Goal: Transaction & Acquisition: Purchase product/service

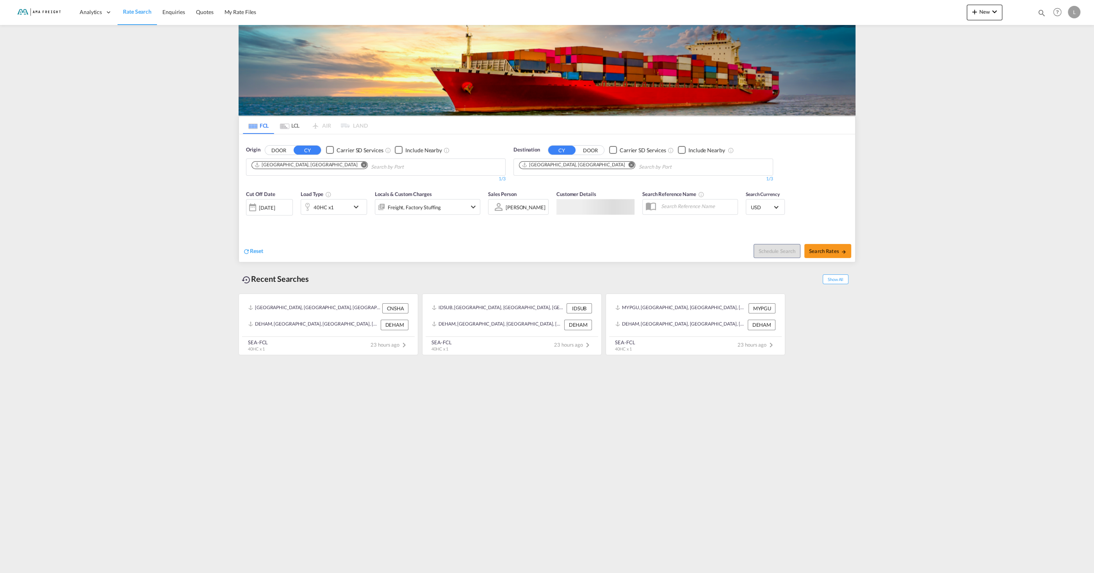
click at [356, 162] on button "Remove" at bounding box center [362, 166] width 12 height 8
type input "yantian"
click at [304, 186] on div "Yantian Pt China CNYTN" at bounding box center [312, 184] width 148 height 23
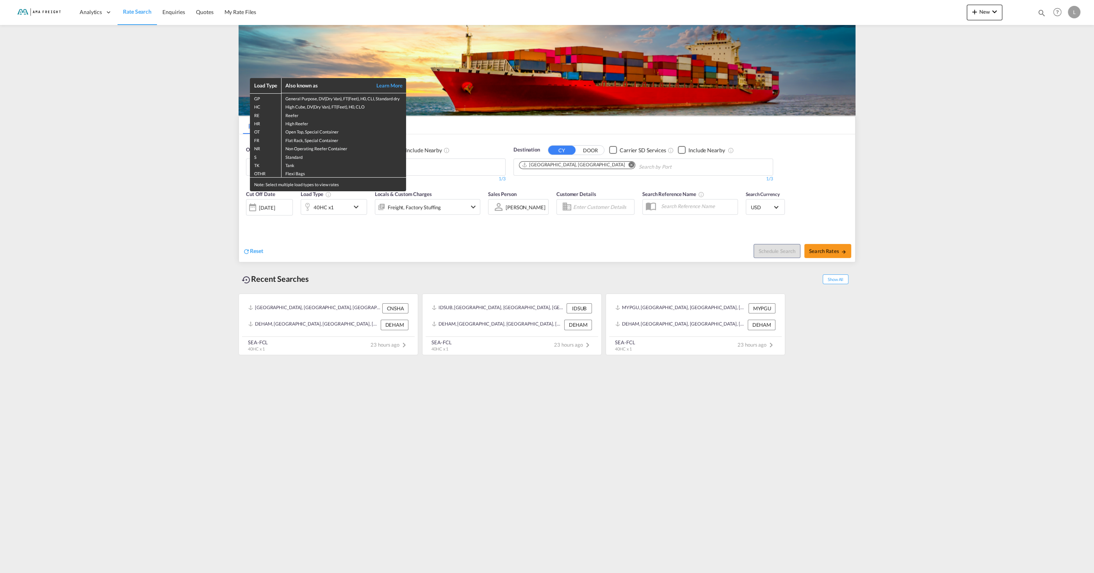
click at [829, 249] on div "Load Type Also known as Learn More GP General Purpose, DV(Dry Van), FT(Feet), H…" at bounding box center [547, 286] width 1094 height 573
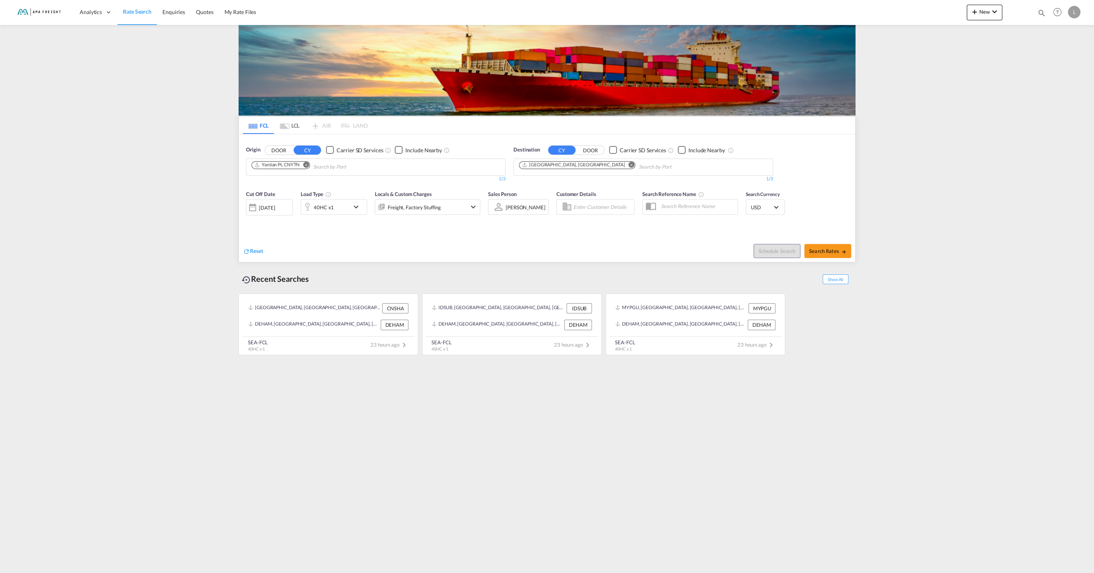
click at [829, 249] on span "Search Rates" at bounding box center [827, 251] width 37 height 6
type input "CNYTN to DEHAM / [DATE]"
